Goal: Task Accomplishment & Management: Use online tool/utility

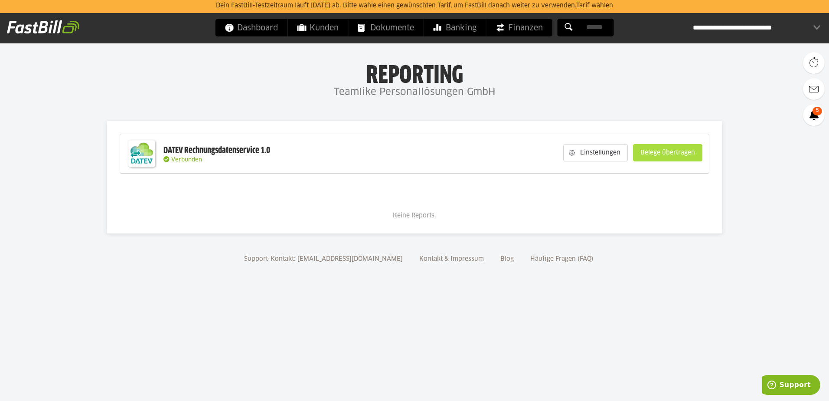
click at [664, 153] on slot "Belege übertragen" at bounding box center [668, 152] width 69 height 16
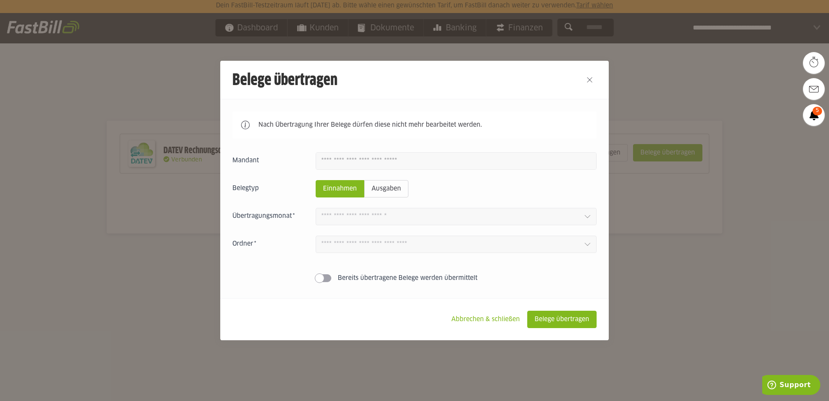
click at [337, 277] on label "Bereits übertragene Belege werden übermittelt" at bounding box center [456, 278] width 281 height 9
click at [329, 280] on span at bounding box center [328, 278] width 10 height 10
click at [470, 320] on slot "Abbrechen & schließen" at bounding box center [485, 319] width 82 height 16
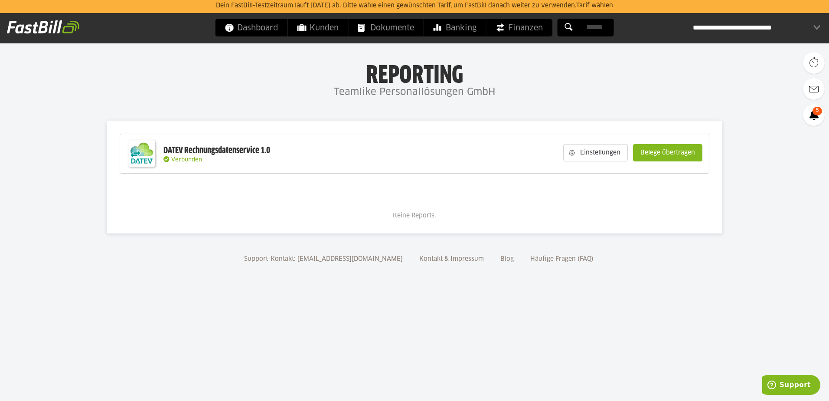
click at [546, 151] on div "DATEV Rechnungsdatenservice 1.0 Verbunden Einstellungen Belege übertragen" at bounding box center [415, 154] width 590 height 40
click at [575, 151] on slot "Einstellungen" at bounding box center [601, 152] width 52 height 16
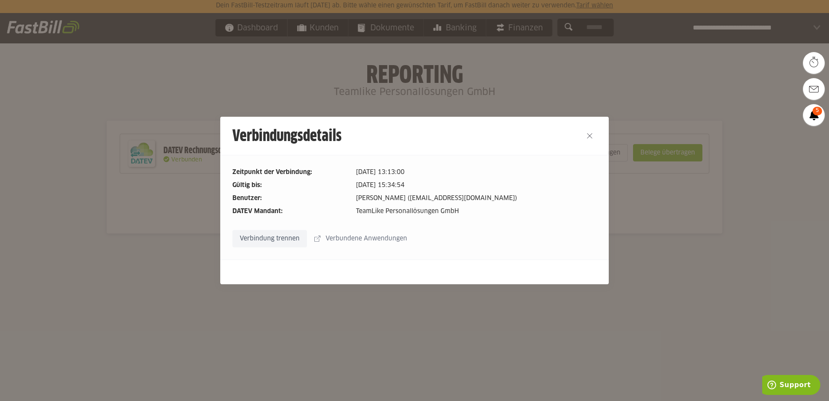
click at [287, 240] on slot "Verbindung trennen" at bounding box center [270, 238] width 74 height 16
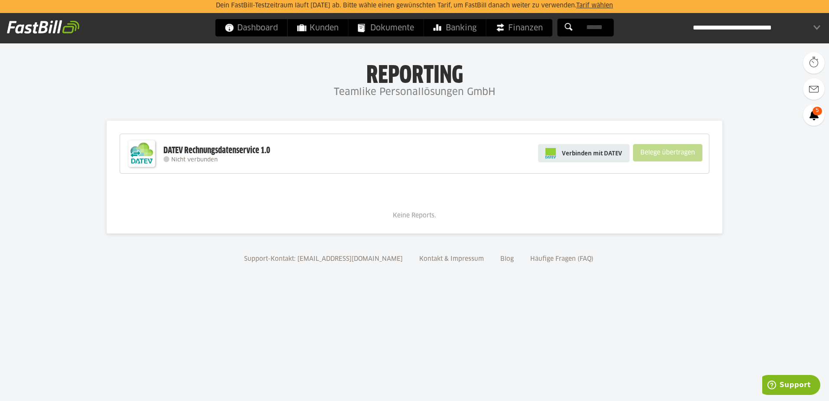
click at [589, 155] on span "Verbinden mit DATEV" at bounding box center [592, 153] width 60 height 9
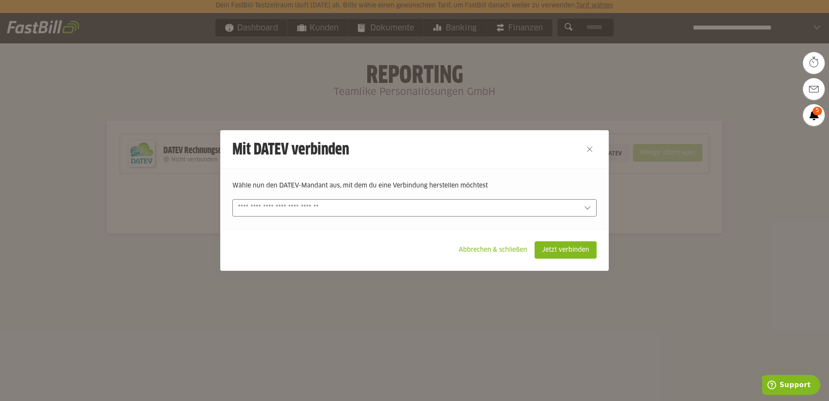
click at [330, 221] on div "Wähle nun den DATEV-Mandant aus, mit dem du eine Verbindung herstellen möchtest…" at bounding box center [414, 198] width 389 height 60
click at [330, 211] on input "text" at bounding box center [408, 208] width 341 height 10
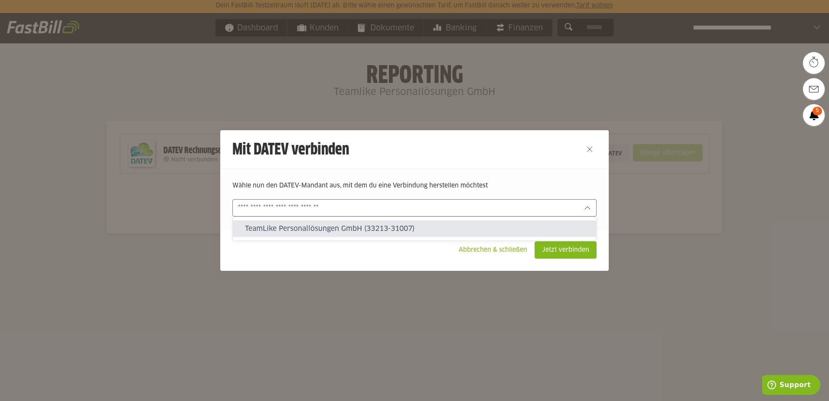
click at [327, 225] on slot "TeamLike Personallösungen GmbH (33213-31007)" at bounding box center [417, 229] width 344 height 10
type input "**********"
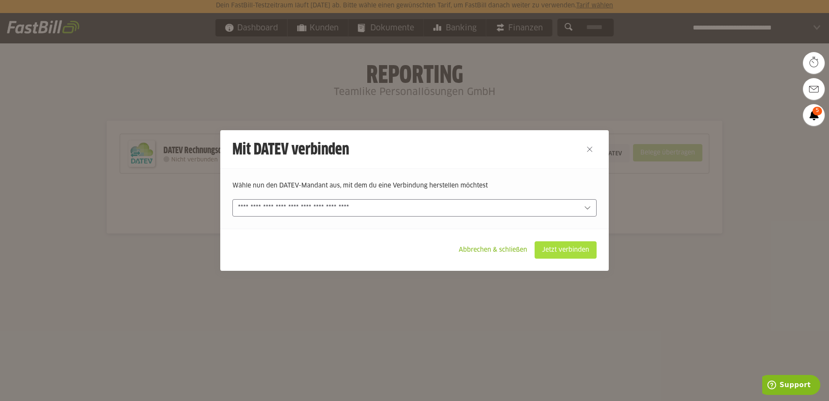
click at [566, 252] on slot "Jetzt verbinden" at bounding box center [565, 250] width 61 height 16
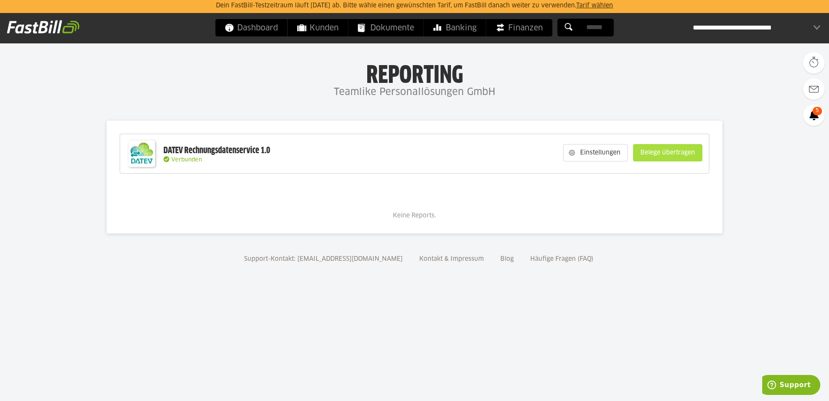
click at [672, 149] on slot "Belege übertragen" at bounding box center [668, 152] width 69 height 16
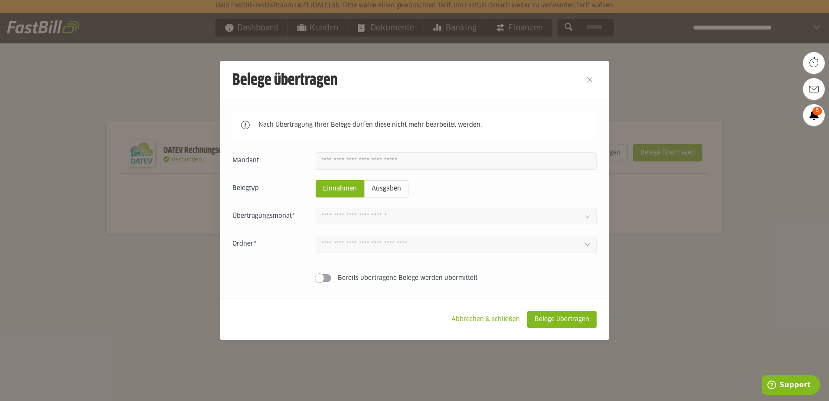
click at [436, 332] on footer "Abbrechen & schließen Belege übertragen" at bounding box center [414, 319] width 389 height 42
click at [394, 185] on slot "Ausgaben" at bounding box center [386, 188] width 43 height 16
click at [591, 78] on button "Close" at bounding box center [590, 80] width 14 height 14
